Goal: Task Accomplishment & Management: Manage account settings

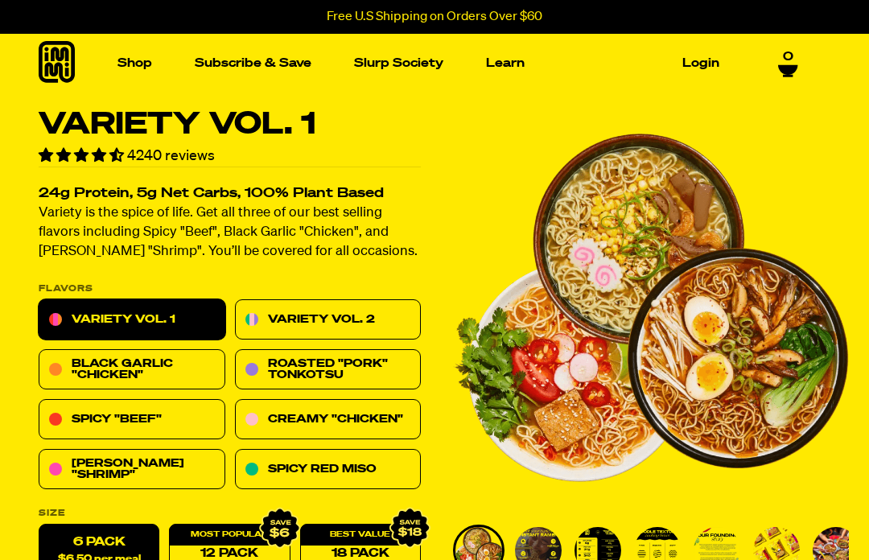
click at [705, 72] on link "Login" at bounding box center [701, 63] width 50 height 25
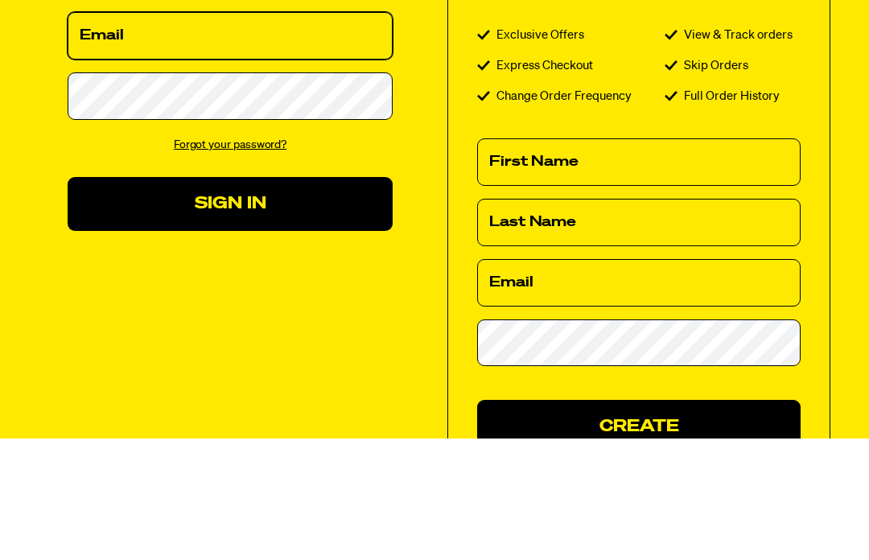
type input "vickijustvicki@duck.com"
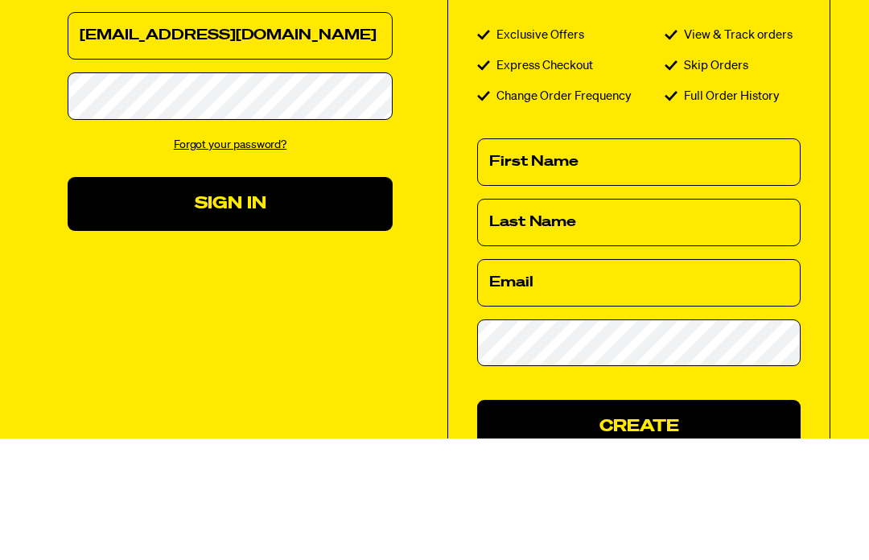
click at [230, 325] on button "Sign In" at bounding box center [230, 326] width 325 height 54
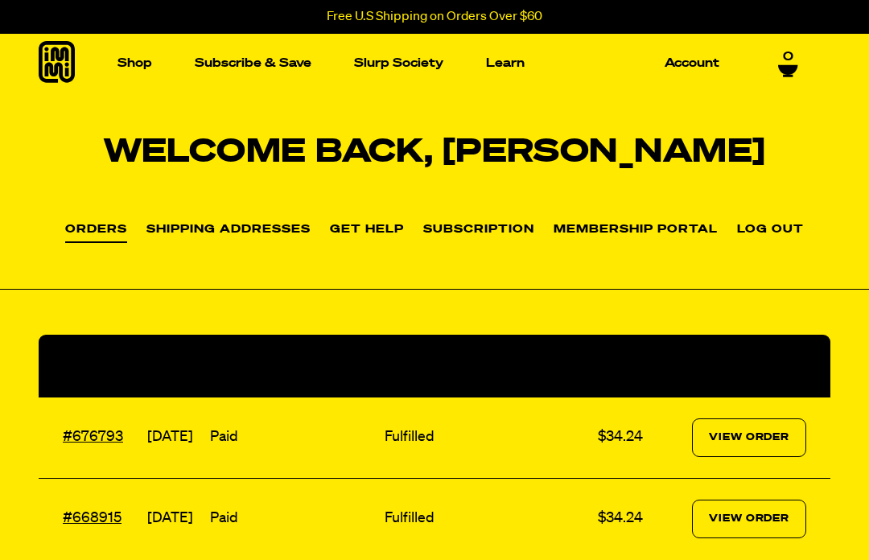
click at [689, 66] on link "Account" at bounding box center [692, 63] width 68 height 25
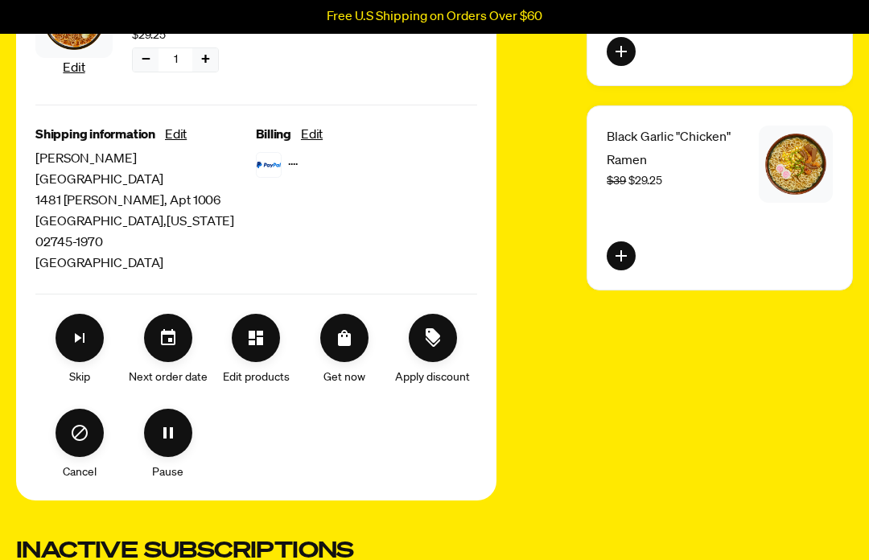
scroll to position [528, 0]
click at [86, 328] on icon "Skip subscription" at bounding box center [79, 337] width 19 height 19
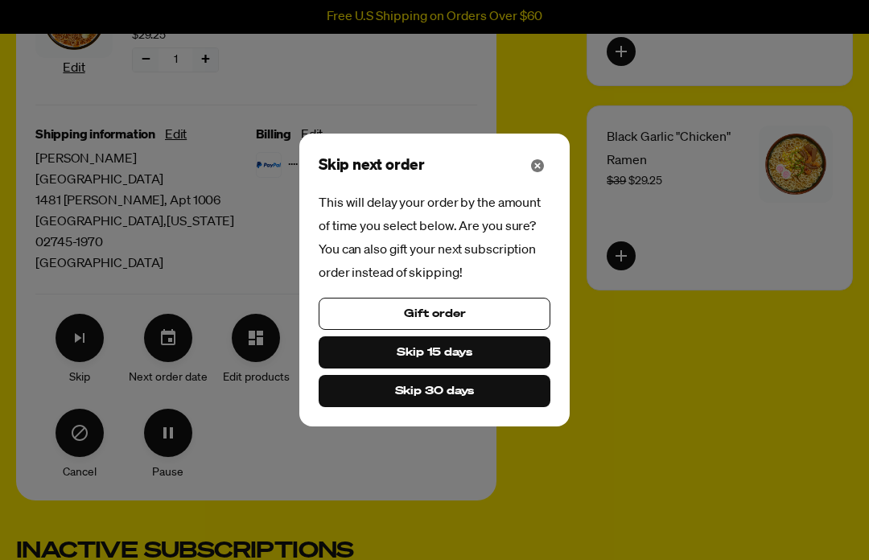
click at [437, 361] on span "Skip 15 days" at bounding box center [434, 352] width 76 height 18
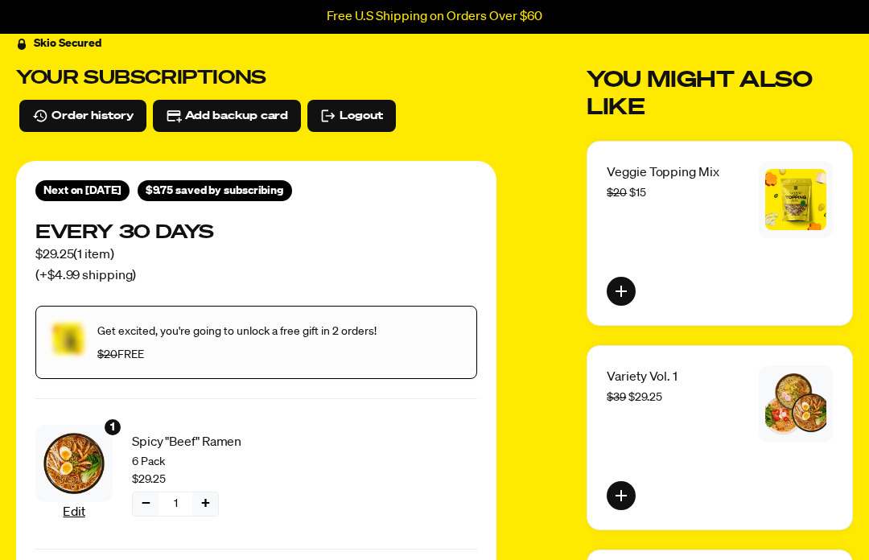
scroll to position [0, 0]
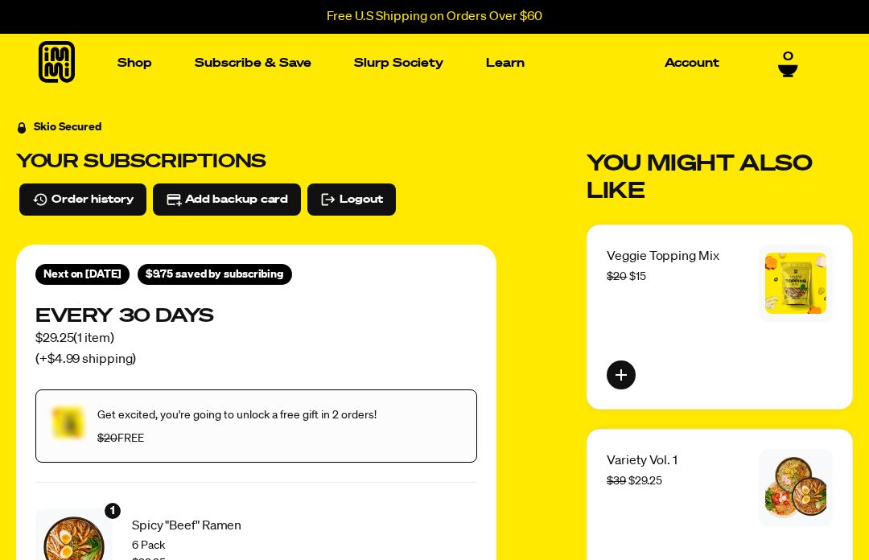
click at [407, 62] on link "Slurp Society" at bounding box center [398, 63] width 102 height 25
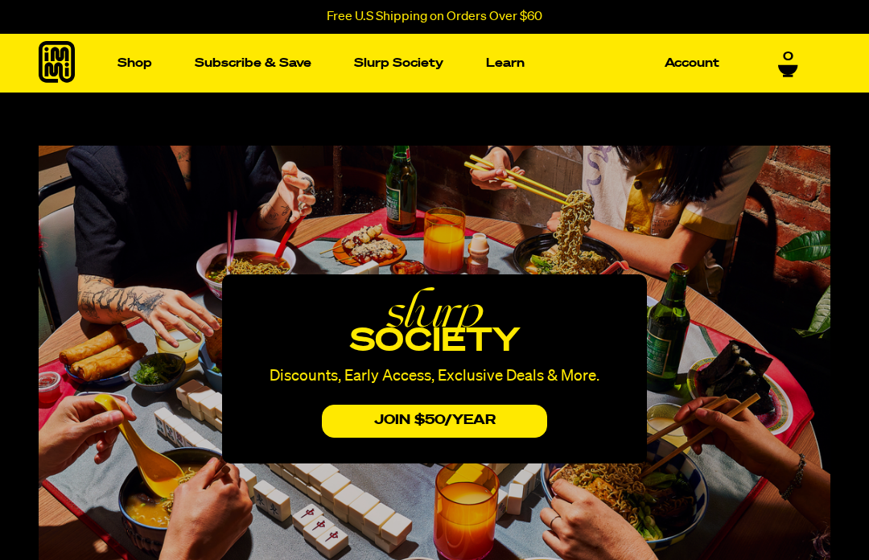
click at [405, 67] on link "Slurp Society" at bounding box center [398, 63] width 102 height 25
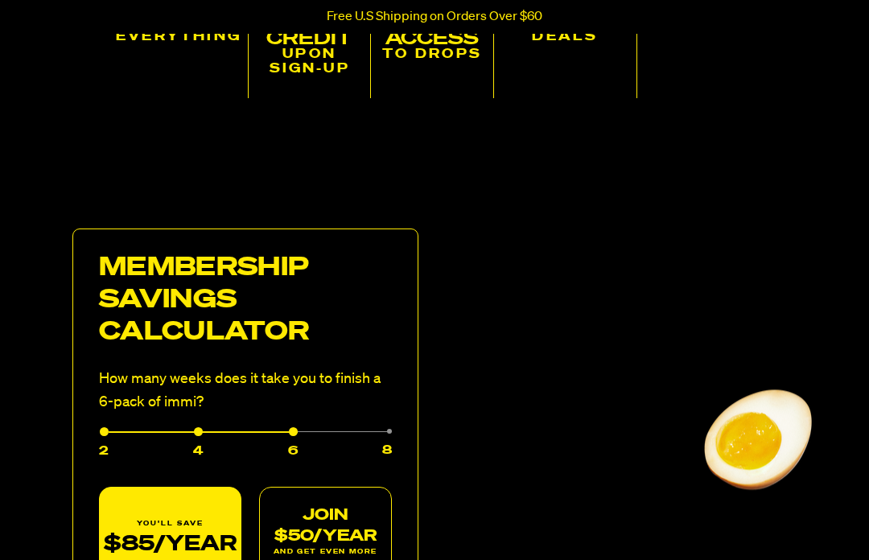
scroll to position [710, 0]
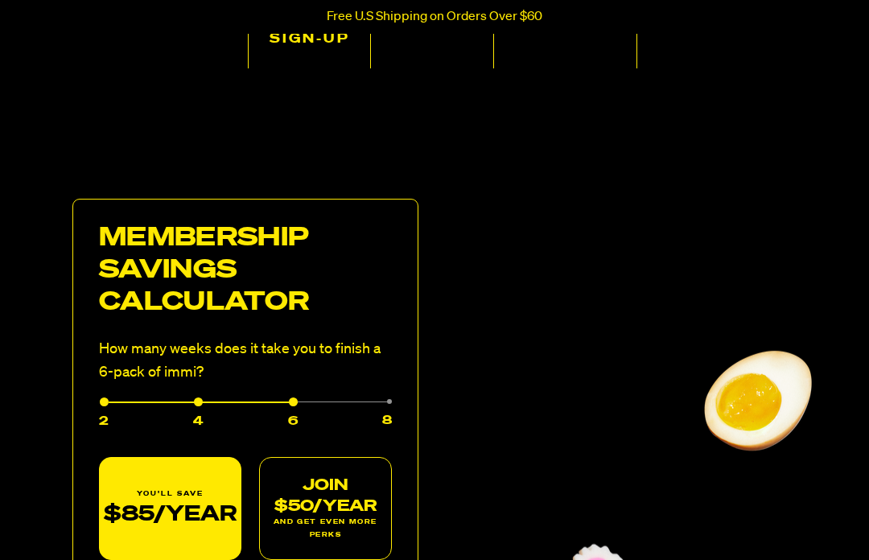
click at [392, 401] on div "8" at bounding box center [345, 416] width 94 height 30
click at [331, 496] on button "JOIN $50/YEAR AND GET EVEN MORE PERKS" at bounding box center [326, 508] width 131 height 103
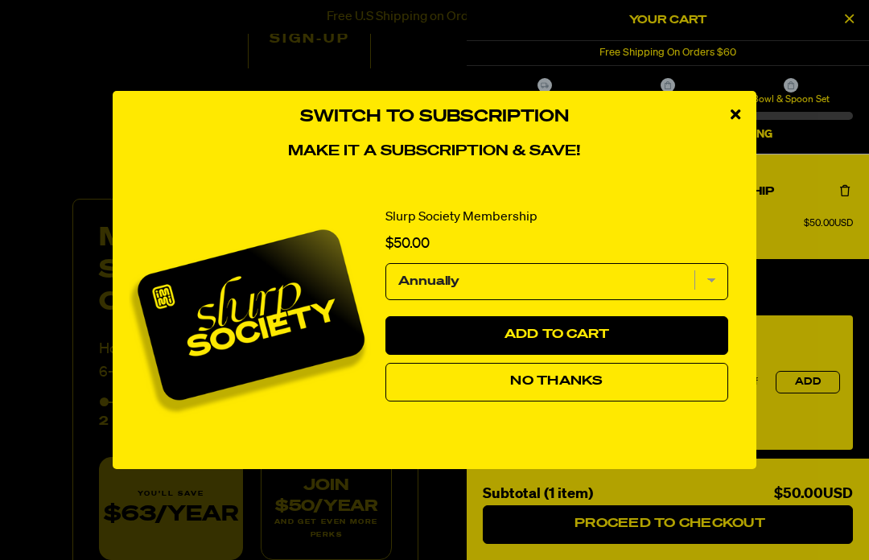
click at [742, 139] on div "close modal" at bounding box center [735, 115] width 42 height 48
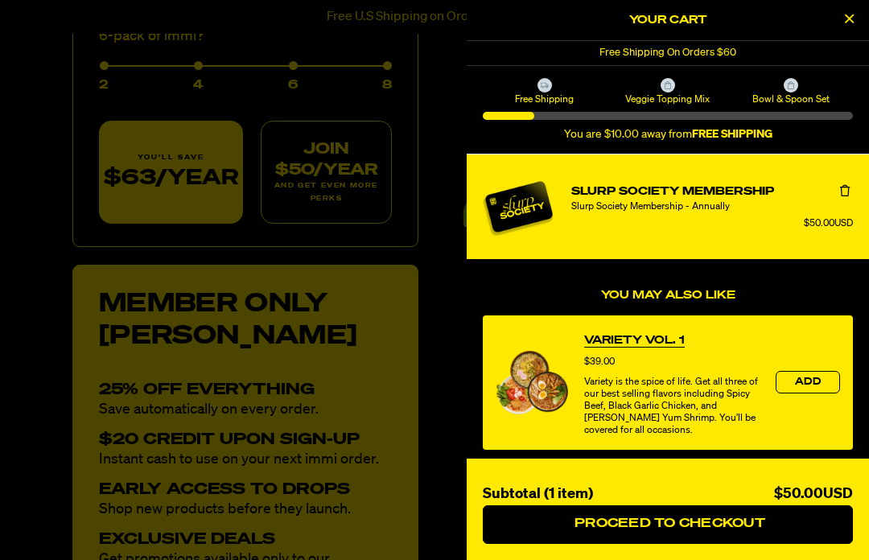
scroll to position [0, 0]
click at [459, 89] on div at bounding box center [434, 280] width 869 height 560
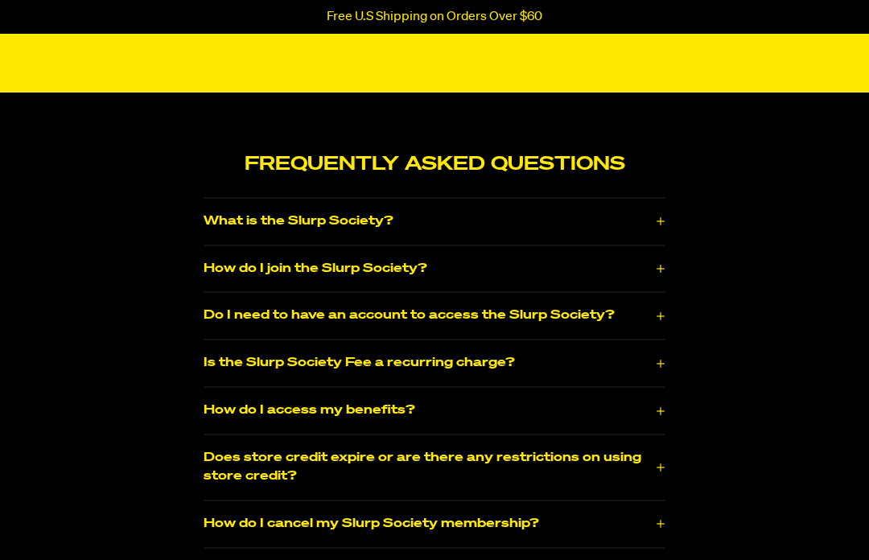
scroll to position [2496, 0]
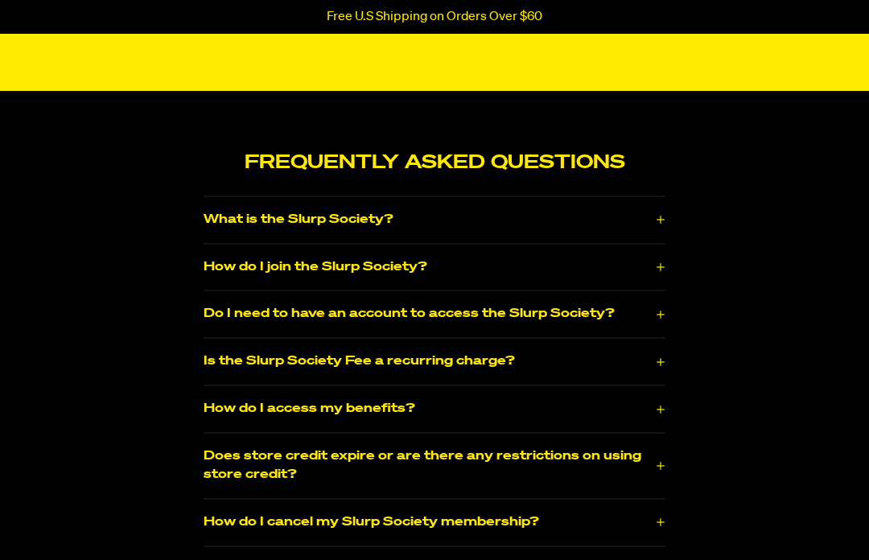
click at [659, 220] on rect at bounding box center [660, 220] width 8 height 1
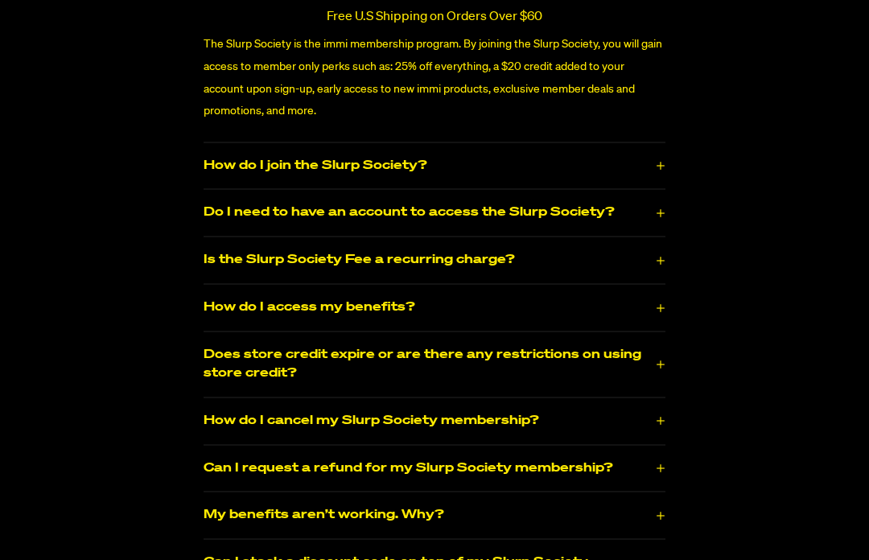
scroll to position [2707, 0]
click at [659, 303] on icon at bounding box center [660, 308] width 10 height 10
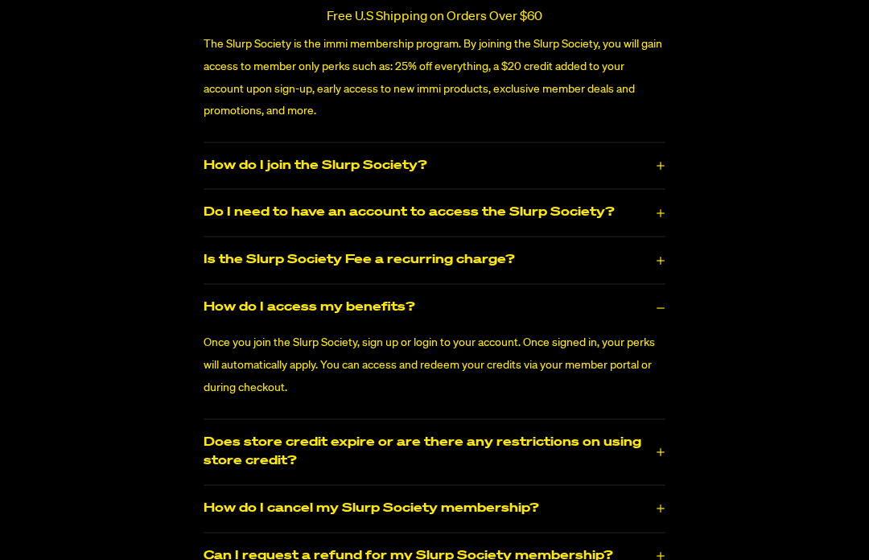
click at [656, 447] on icon at bounding box center [660, 452] width 10 height 10
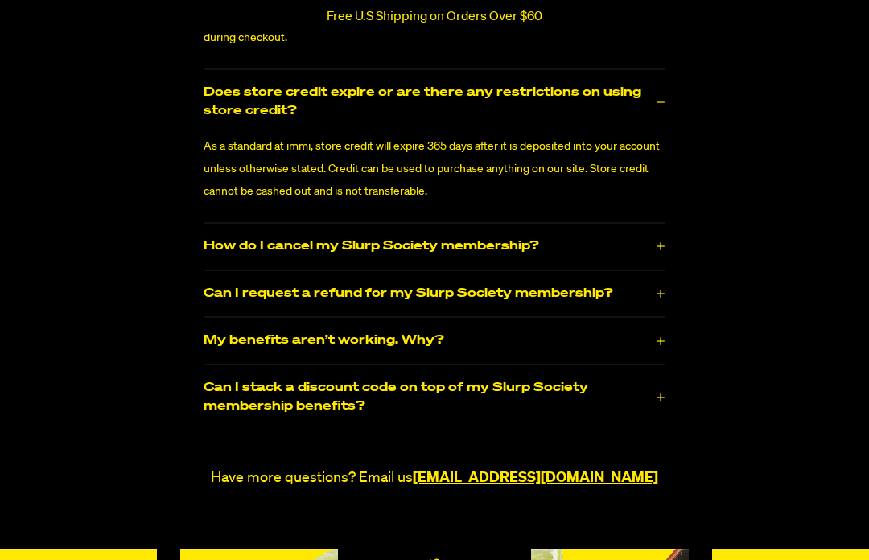
scroll to position [3057, 0]
click at [663, 375] on button "Can I stack a discount code on top of my Slurp Society membership benefits?" at bounding box center [434, 397] width 462 height 45
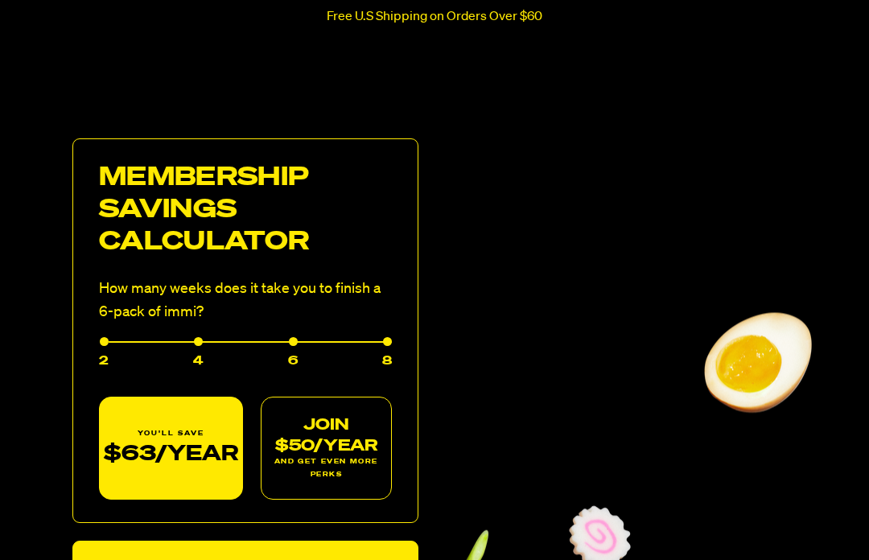
scroll to position [467, 0]
